Goal: Download file/media

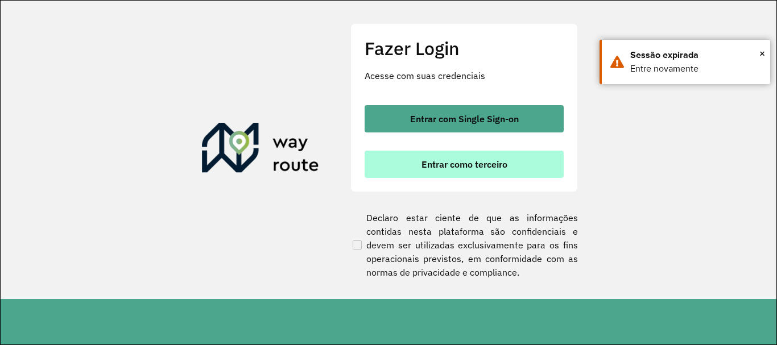
click at [445, 161] on span "Entrar como terceiro" at bounding box center [464, 164] width 86 height 9
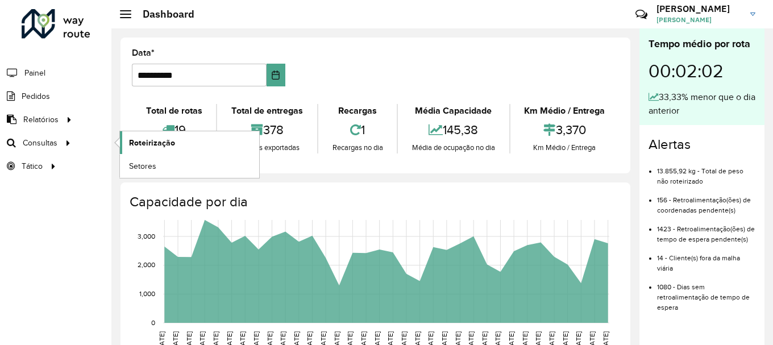
click at [131, 149] on link "Roteirização" at bounding box center [189, 142] width 139 height 23
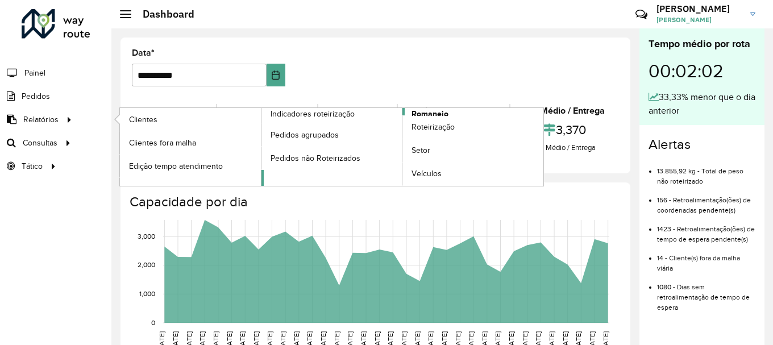
click at [415, 109] on span "Romaneio" at bounding box center [430, 114] width 37 height 12
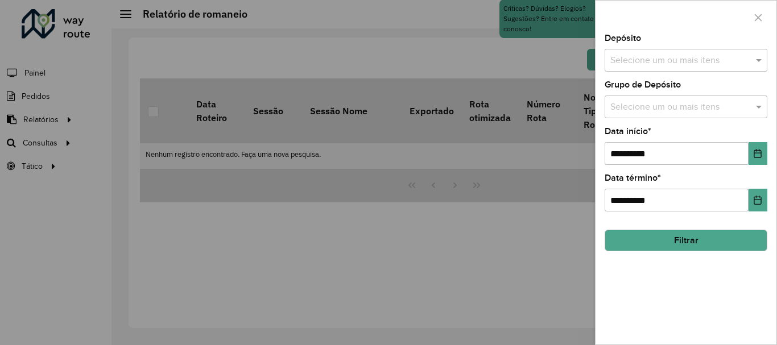
click at [704, 58] on input "text" at bounding box center [680, 61] width 146 height 14
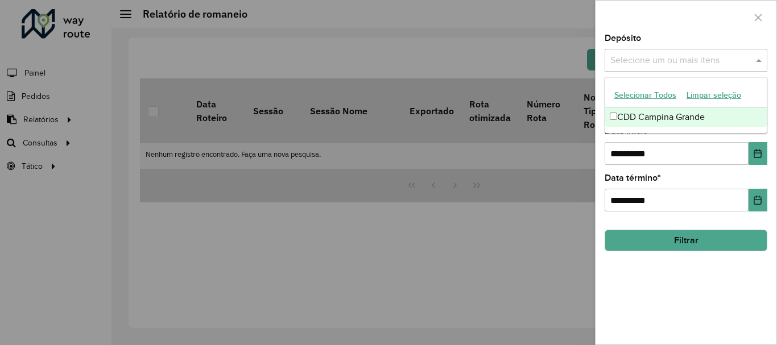
click at [673, 115] on div "CDD Campina Grande" at bounding box center [685, 116] width 161 height 19
click at [654, 16] on div at bounding box center [685, 18] width 181 height 34
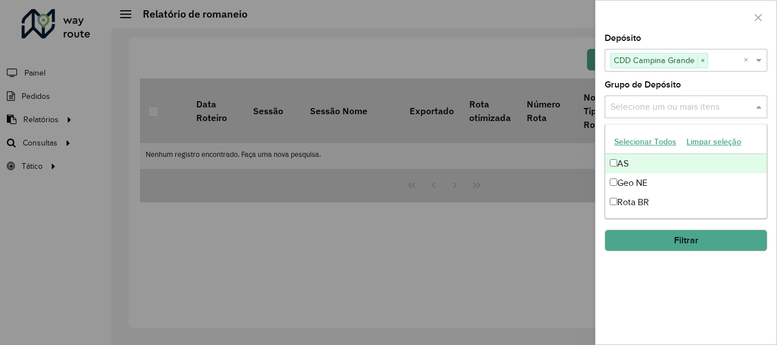
click at [657, 106] on input "text" at bounding box center [680, 108] width 146 height 14
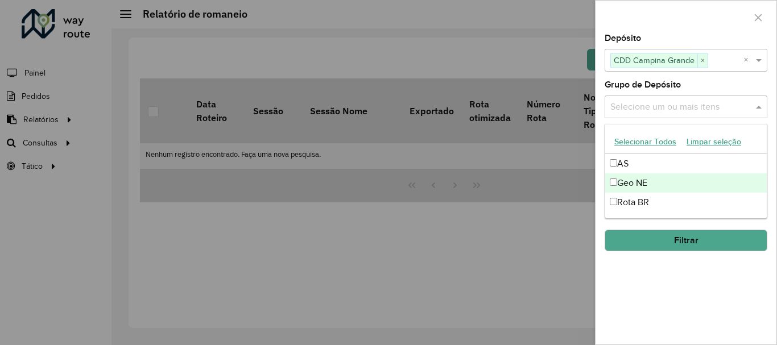
click at [641, 180] on div "Geo NE" at bounding box center [685, 182] width 161 height 19
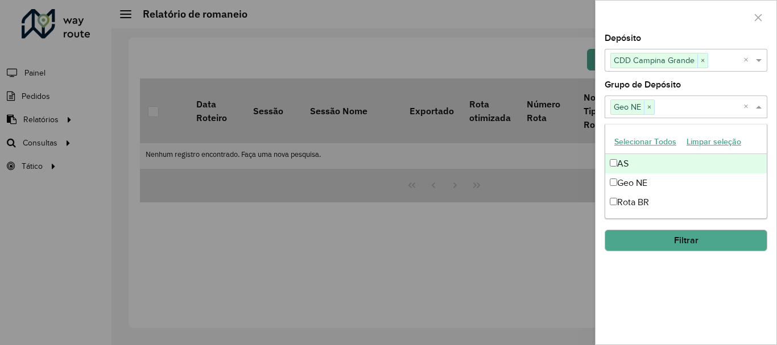
click at [650, 14] on div at bounding box center [685, 18] width 181 height 34
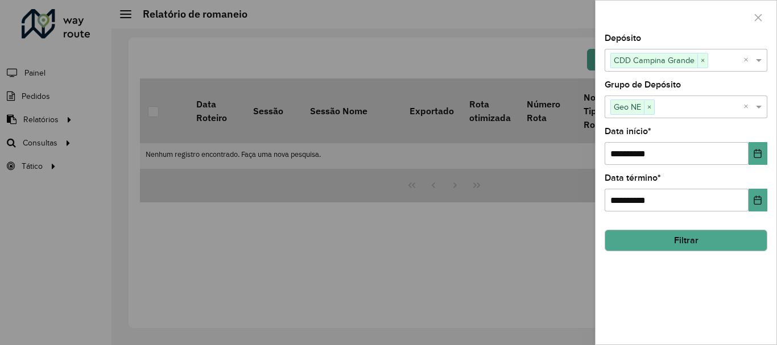
click at [689, 241] on button "Filtrar" at bounding box center [685, 241] width 163 height 22
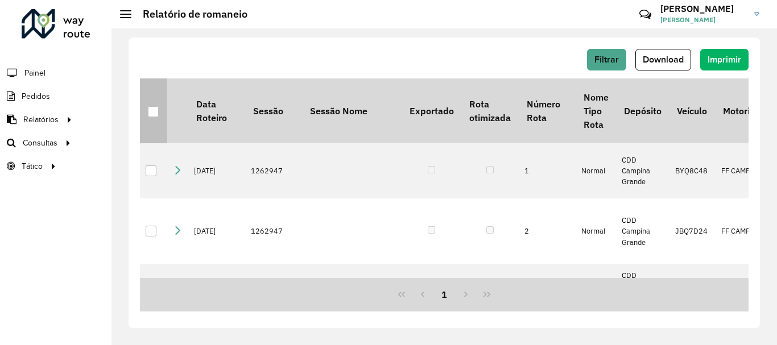
drag, startPoint x: 155, startPoint y: 110, endPoint x: 157, endPoint y: 118, distance: 7.7
click at [155, 113] on div at bounding box center [153, 111] width 11 height 11
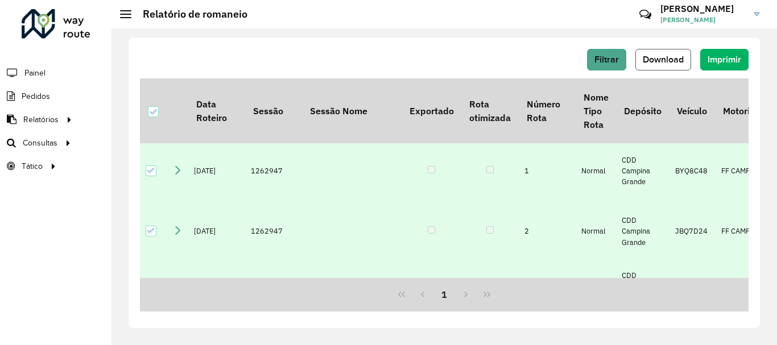
click at [665, 59] on span "Download" at bounding box center [662, 60] width 41 height 10
